Goal: Transaction & Acquisition: Purchase product/service

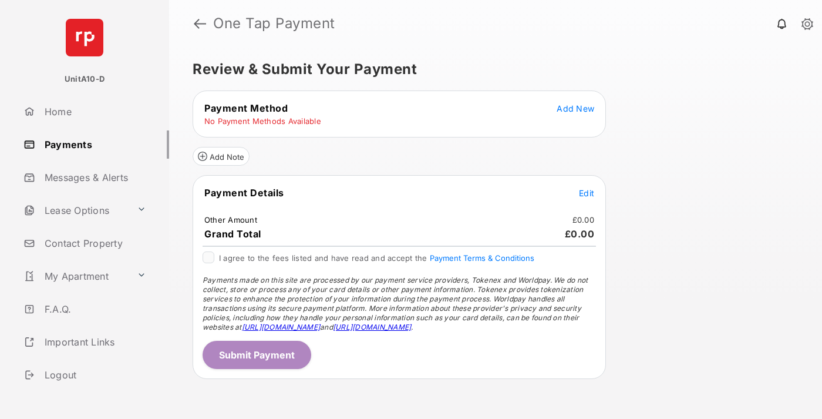
click at [576, 108] on span "Add New" at bounding box center [576, 108] width 38 height 10
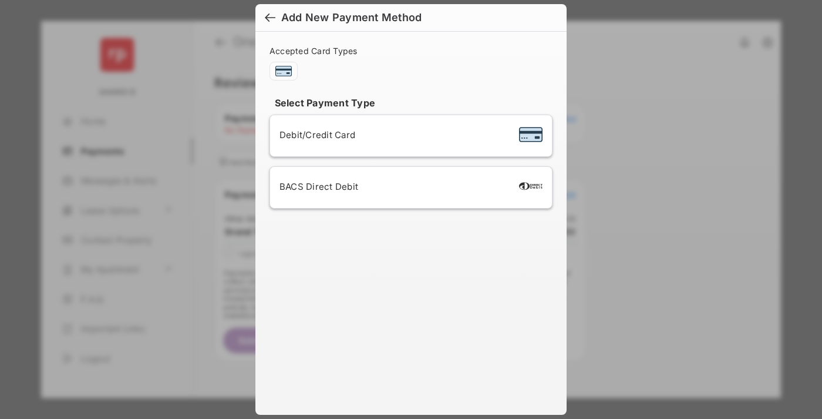
click at [409, 187] on div "BACS Direct Debit" at bounding box center [411, 187] width 263 height 22
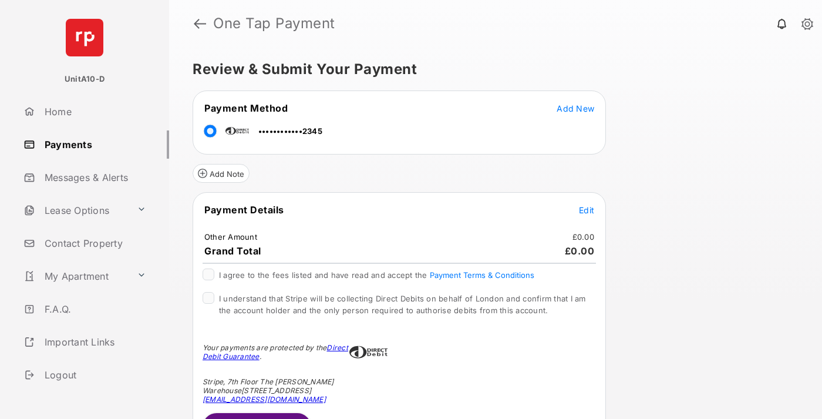
click at [587, 210] on span "Edit" at bounding box center [586, 210] width 15 height 10
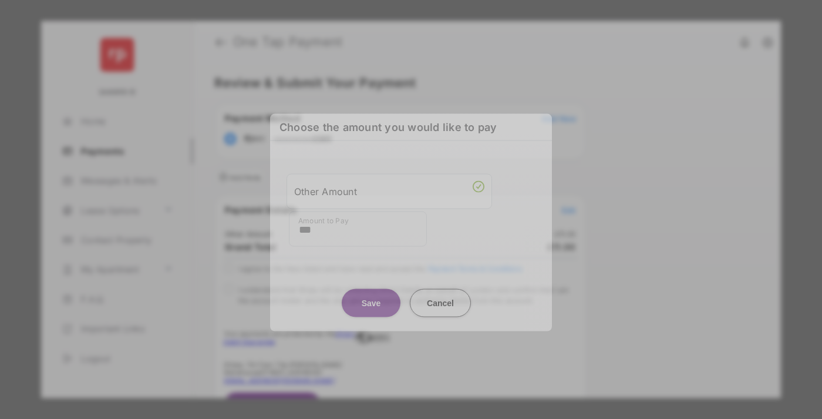
type input "***"
click at [371, 296] on button "Save" at bounding box center [371, 302] width 59 height 28
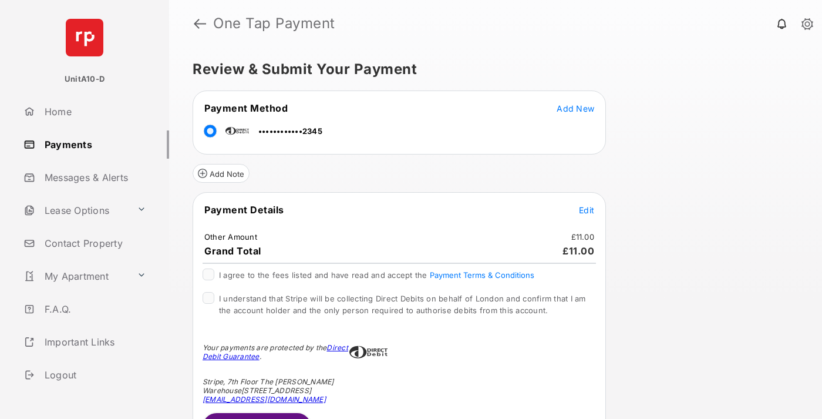
click at [587, 210] on span "Edit" at bounding box center [586, 210] width 15 height 10
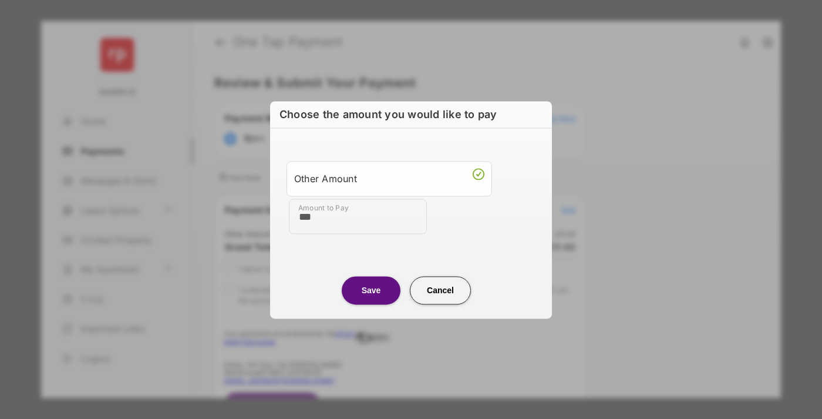
click at [371, 290] on button "Save" at bounding box center [371, 290] width 59 height 28
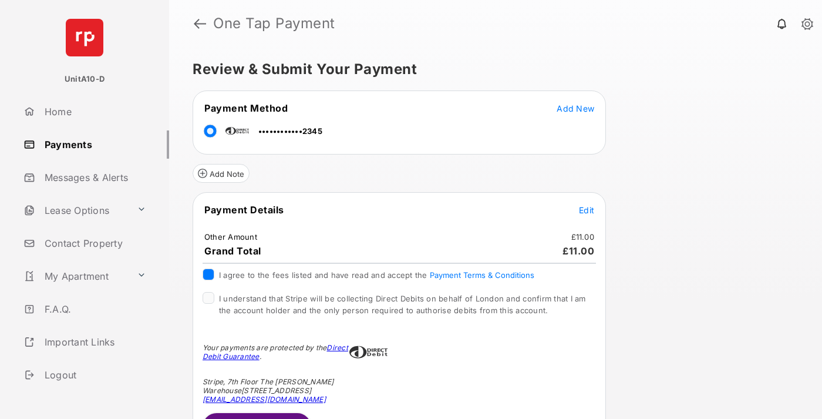
click at [256, 415] on button "Submit Payment" at bounding box center [257, 427] width 109 height 28
